Goal: Check status: Check status

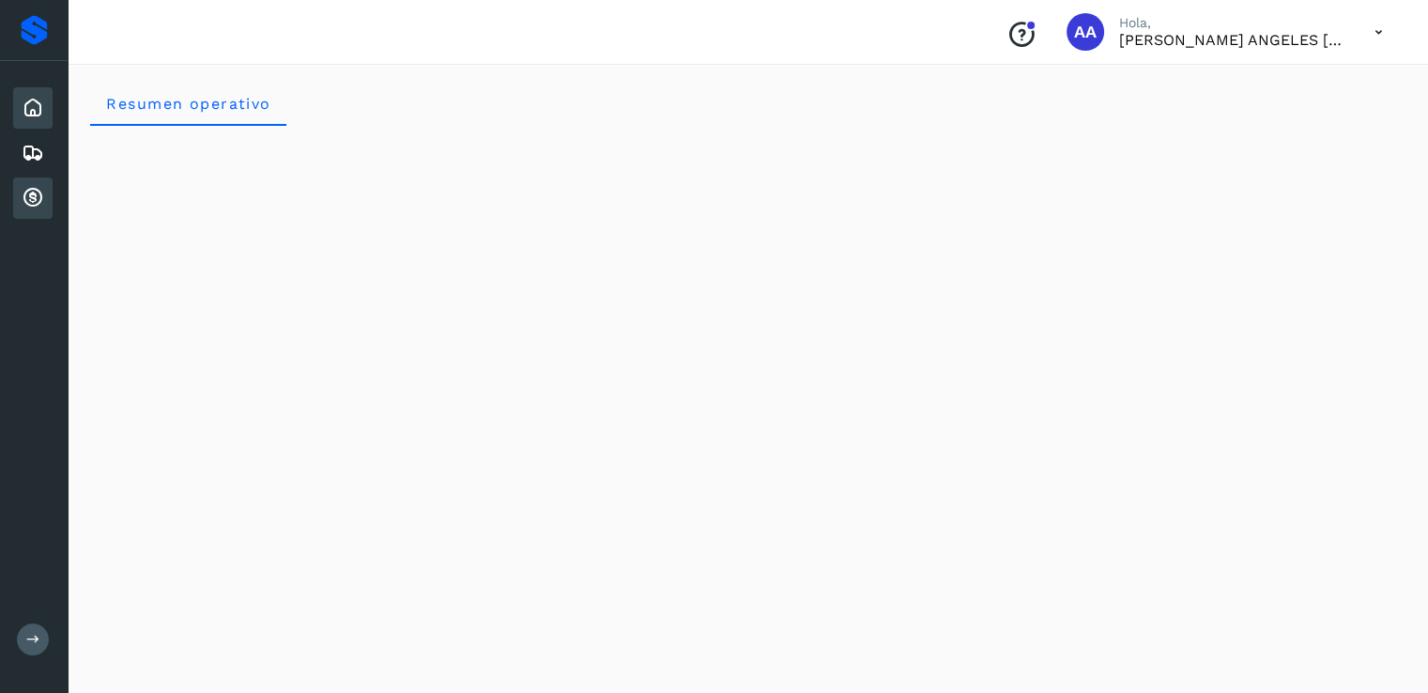
click at [30, 189] on icon at bounding box center [33, 198] width 23 height 23
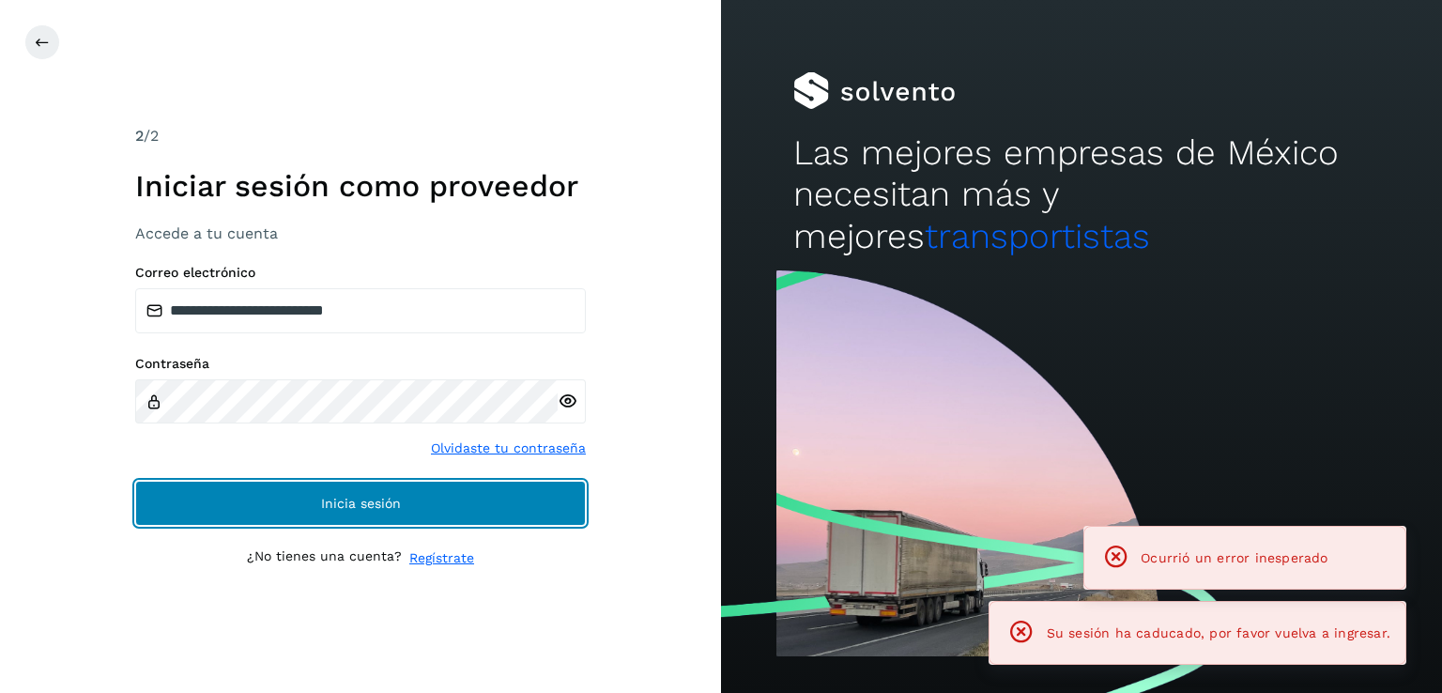
click at [353, 490] on button "Inicia sesión" at bounding box center [360, 503] width 451 height 45
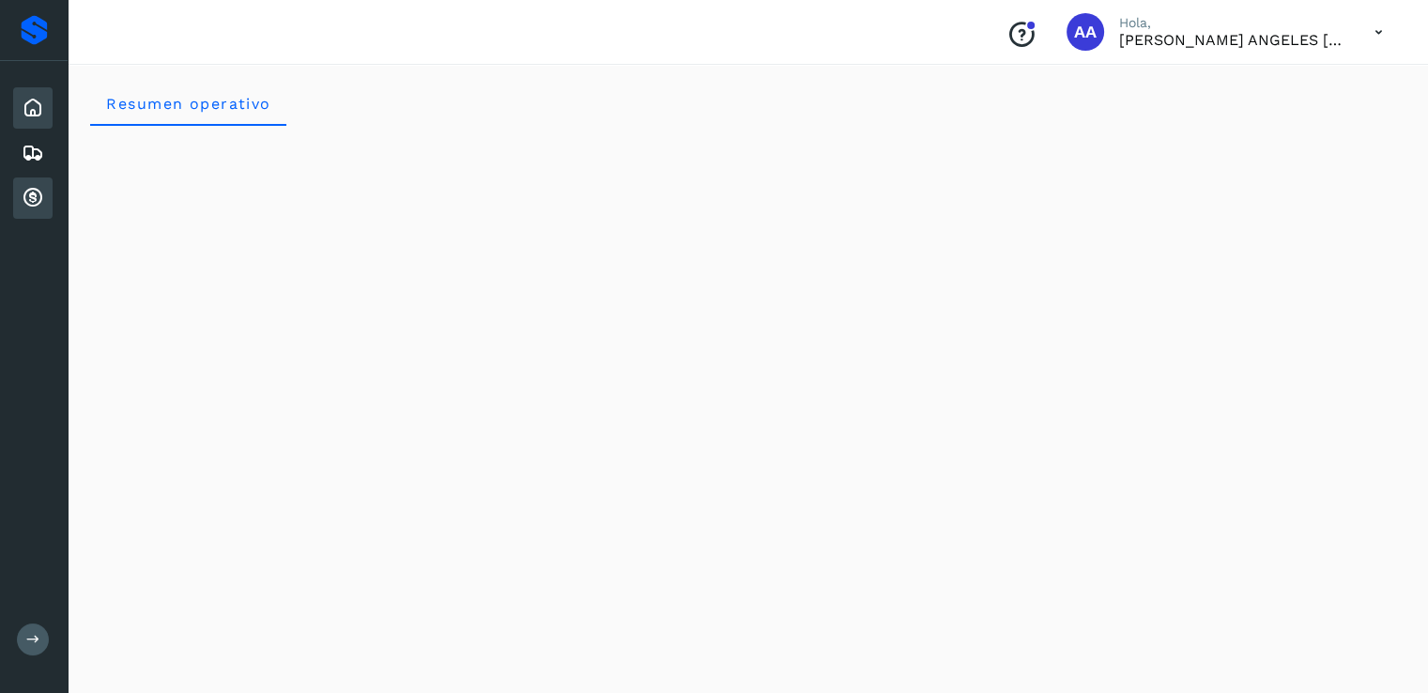
click at [29, 198] on icon at bounding box center [33, 198] width 23 height 23
